Goal: Navigation & Orientation: Find specific page/section

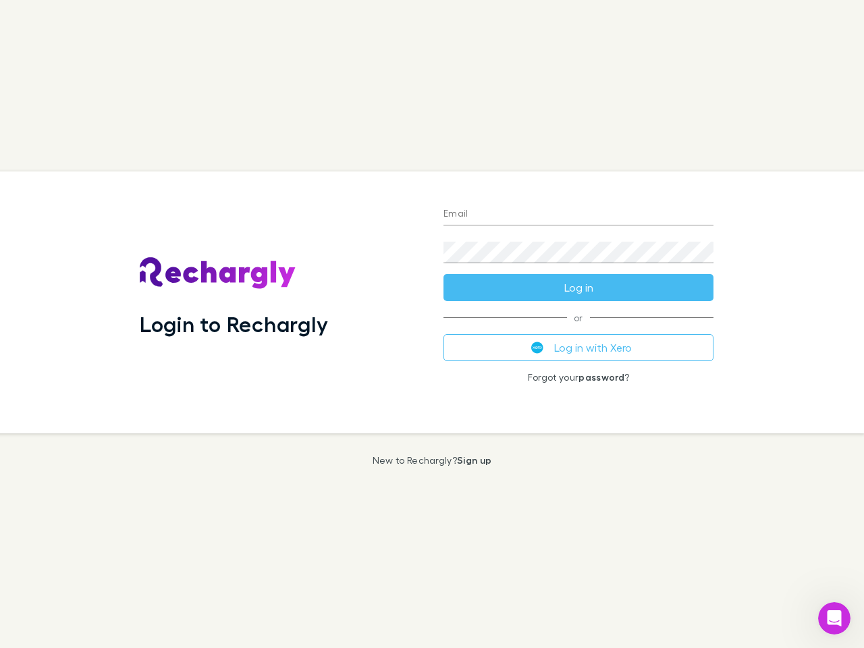
click at [432, 324] on div "Login to Rechargly" at bounding box center [281, 303] width 304 height 262
click at [579, 215] on input "Email" at bounding box center [579, 215] width 270 height 22
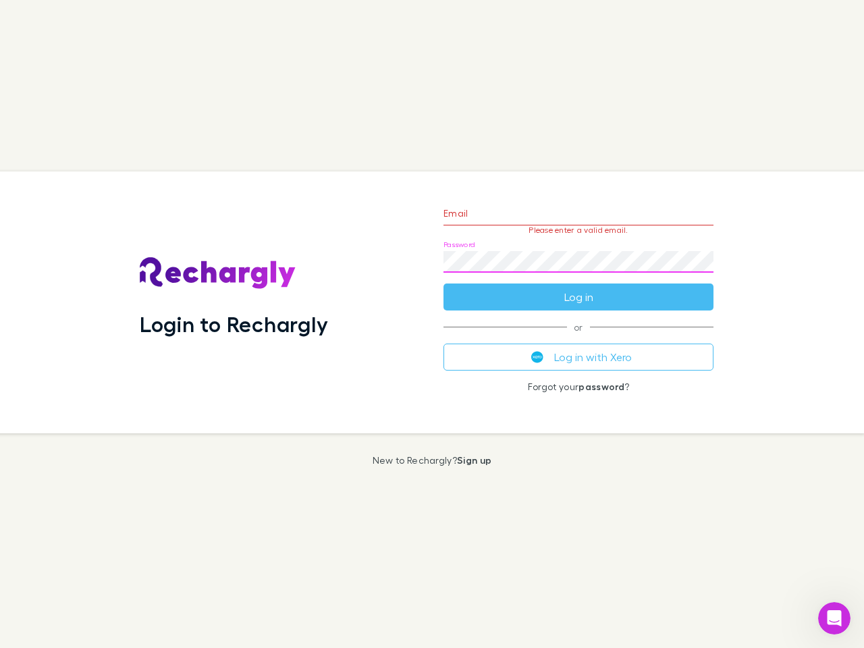
click at [579, 288] on form "Email Please enter a valid email. Password Log in" at bounding box center [579, 252] width 270 height 118
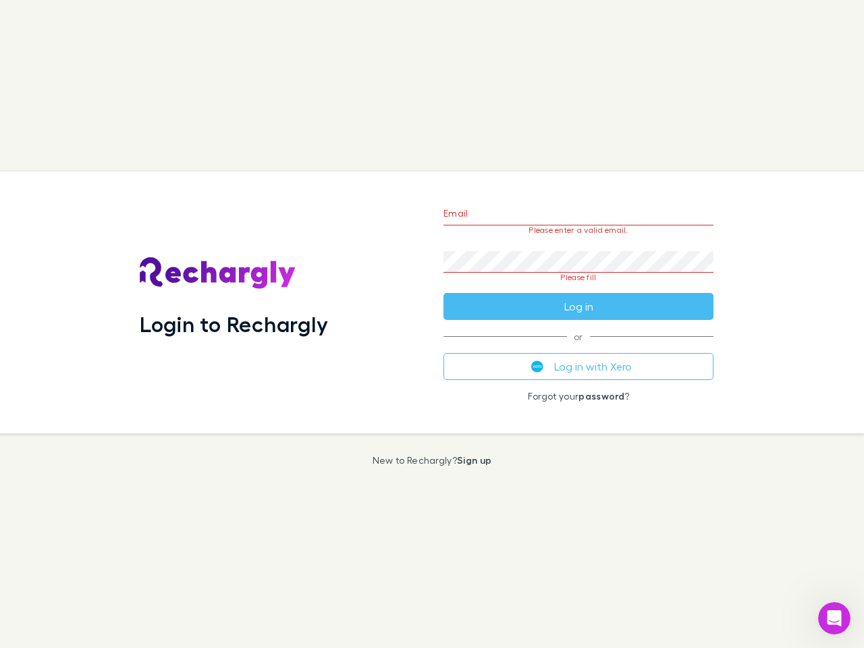
click at [579, 348] on div "Email Please enter a valid email. Password Please fill Log in or Log in with Xe…" at bounding box center [579, 303] width 292 height 262
click at [835, 619] on icon "Open Intercom Messenger" at bounding box center [835, 619] width 22 height 22
